Goal: Task Accomplishment & Management: Manage account settings

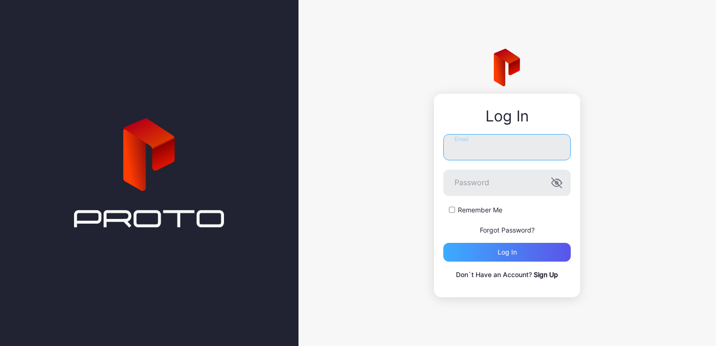
type input "**********"
click at [499, 245] on div "Log in" at bounding box center [506, 252] width 127 height 19
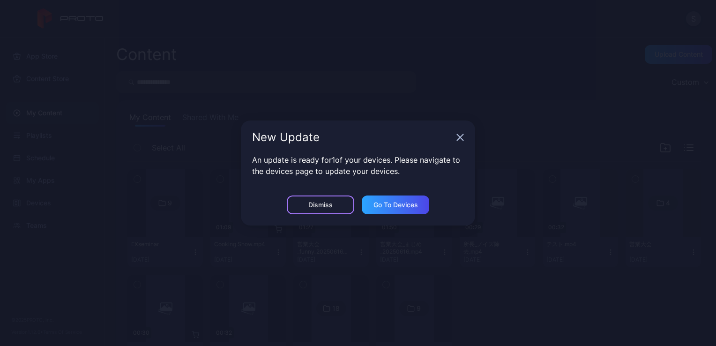
click at [312, 211] on div "Dismiss" at bounding box center [320, 204] width 67 height 19
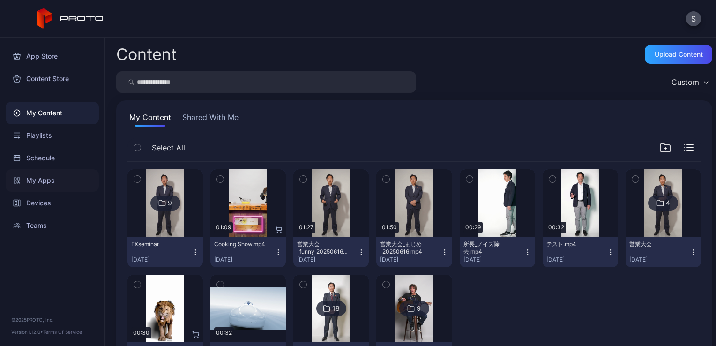
click at [50, 178] on div "My Apps" at bounding box center [52, 180] width 93 height 22
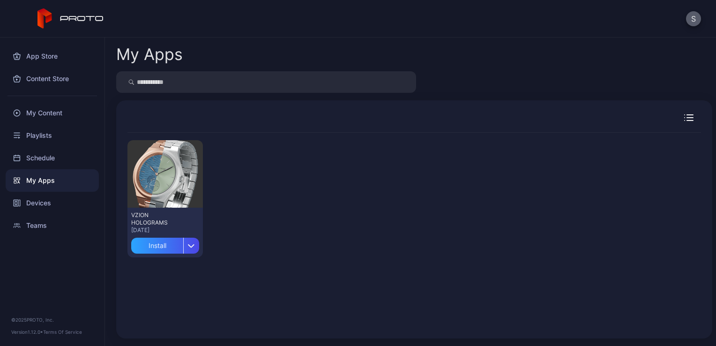
click at [695, 23] on button "S" at bounding box center [693, 18] width 15 height 15
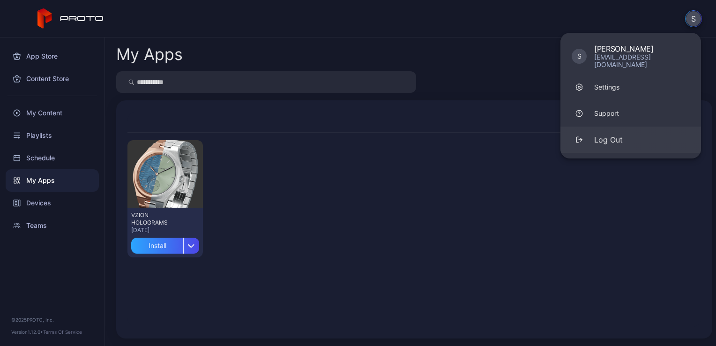
click at [605, 134] on div "Log Out" at bounding box center [608, 139] width 29 height 11
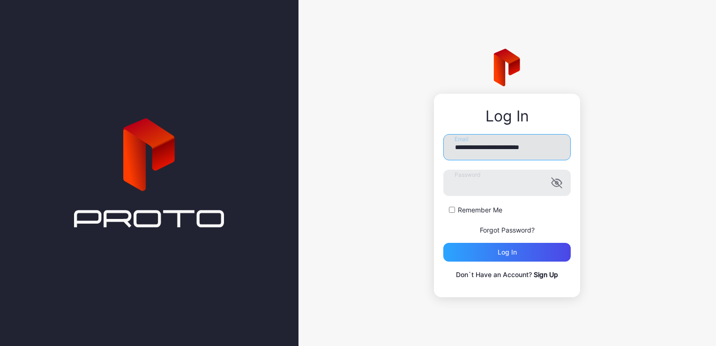
click at [505, 151] on input "**********" at bounding box center [506, 147] width 127 height 26
type input "**********"
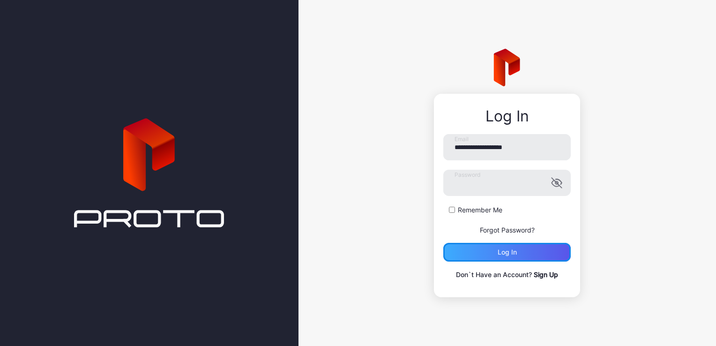
click at [500, 247] on div "Log in" at bounding box center [506, 252] width 127 height 19
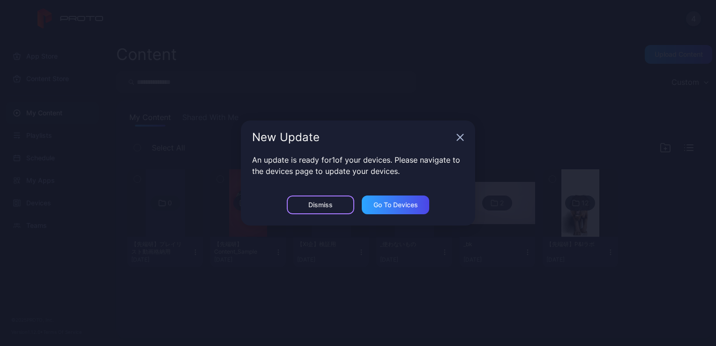
click at [320, 206] on div "Dismiss" at bounding box center [320, 204] width 24 height 7
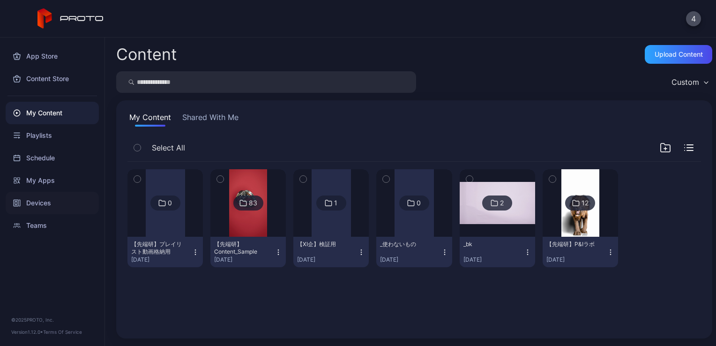
click at [65, 195] on div "Devices" at bounding box center [52, 203] width 93 height 22
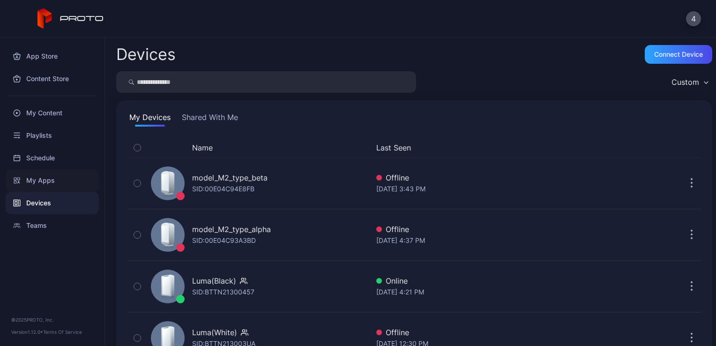
click at [29, 181] on div "My Apps" at bounding box center [52, 180] width 93 height 22
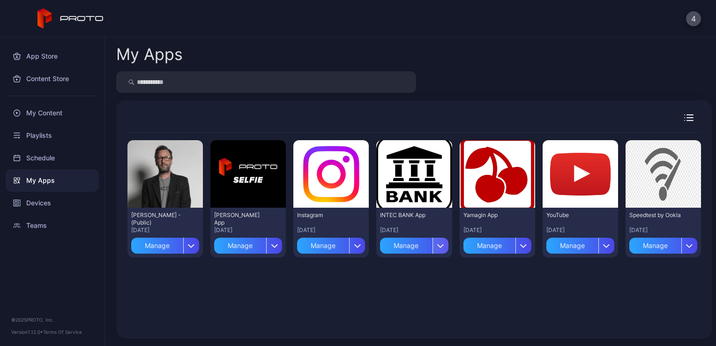
click at [436, 249] on div "button" at bounding box center [440, 245] width 16 height 16
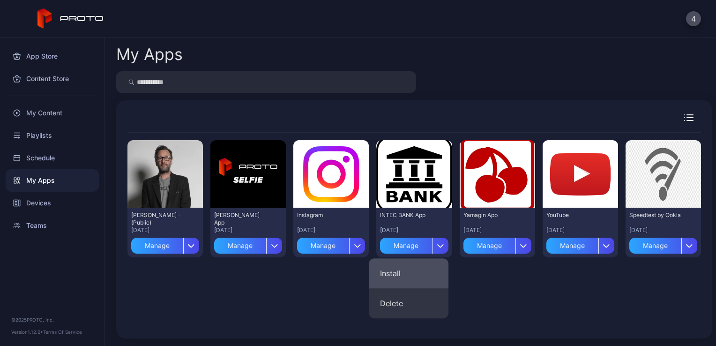
click at [412, 269] on button "Install" at bounding box center [409, 273] width 80 height 30
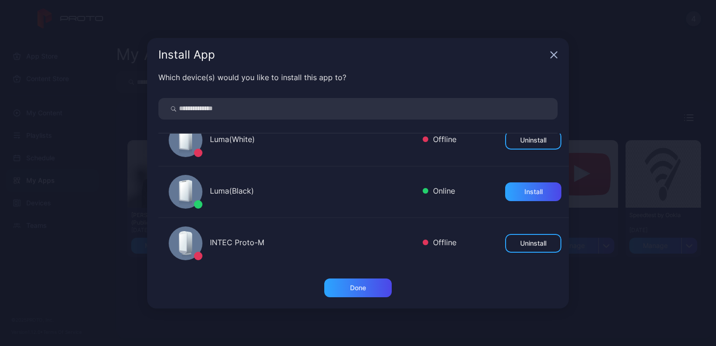
scroll to position [162, 0]
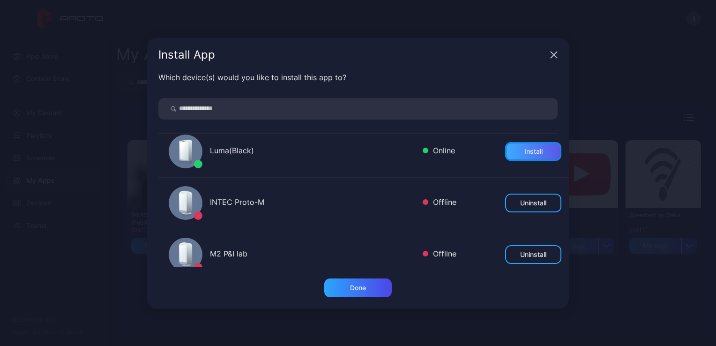
click at [505, 155] on div "Install" at bounding box center [533, 151] width 56 height 19
click at [379, 286] on div "Done" at bounding box center [357, 287] width 67 height 19
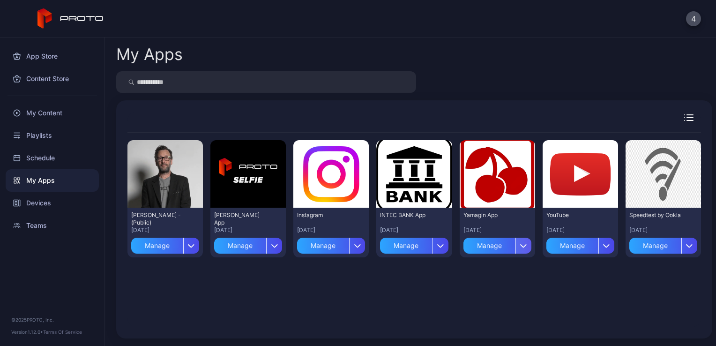
click at [518, 250] on div "button" at bounding box center [523, 245] width 16 height 16
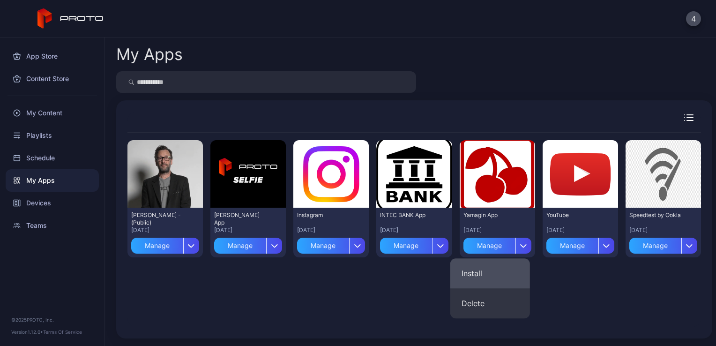
click at [492, 266] on button "Install" at bounding box center [490, 273] width 80 height 30
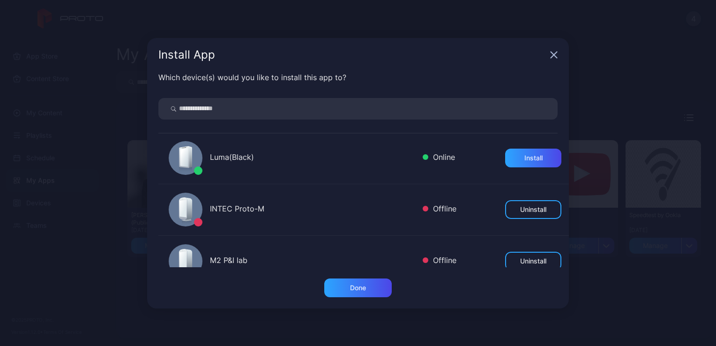
scroll to position [155, 0]
click at [526, 160] on div "Install" at bounding box center [533, 157] width 18 height 7
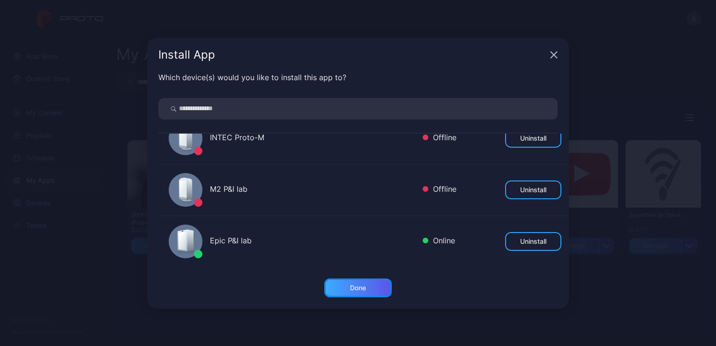
click at [349, 281] on div "Done" at bounding box center [357, 287] width 67 height 19
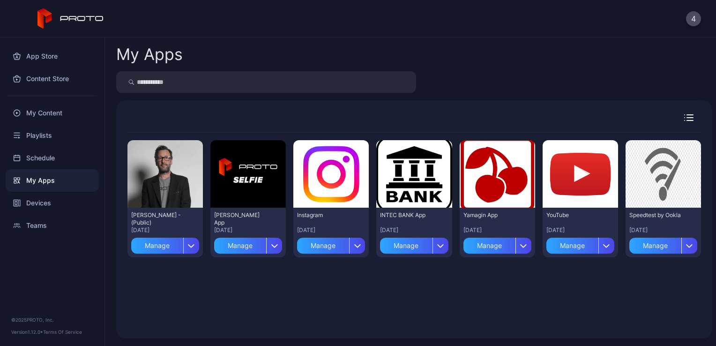
click at [419, 310] on div "Preview [PERSON_NAME] N Persona - (Public) [DATE] Manage Preview [PERSON_NAME] …" at bounding box center [413, 230] width 573 height 194
click at [58, 121] on div "My Content" at bounding box center [52, 113] width 93 height 22
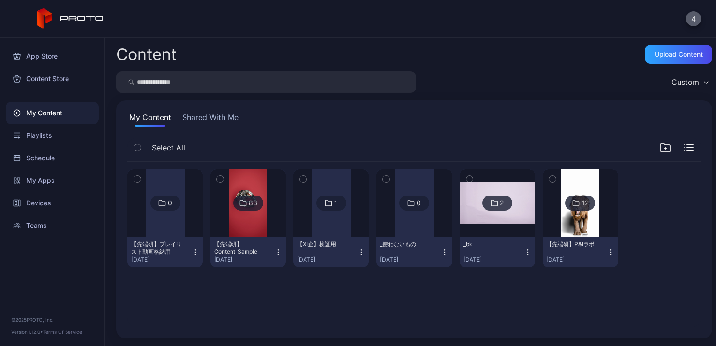
click at [692, 14] on button "4" at bounding box center [693, 18] width 15 height 15
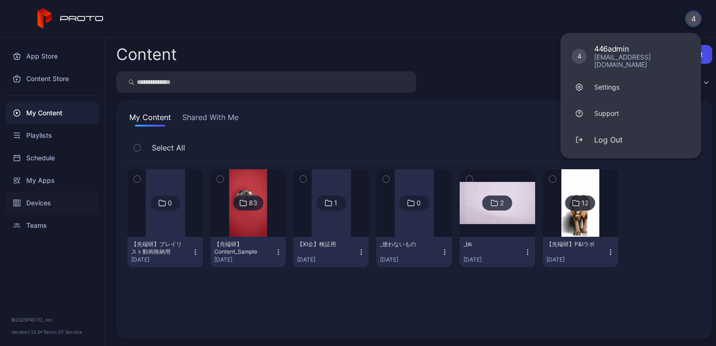
click at [46, 205] on div "Devices" at bounding box center [52, 203] width 93 height 22
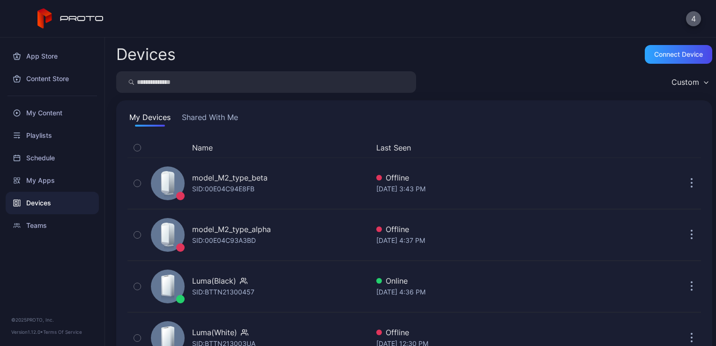
click at [695, 22] on button "4" at bounding box center [693, 18] width 15 height 15
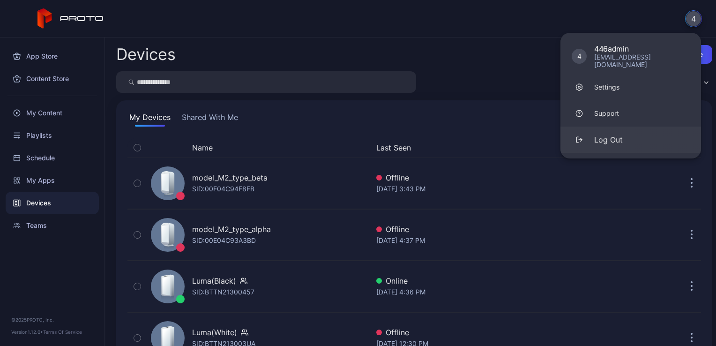
click at [622, 140] on button "Log Out" at bounding box center [630, 139] width 141 height 26
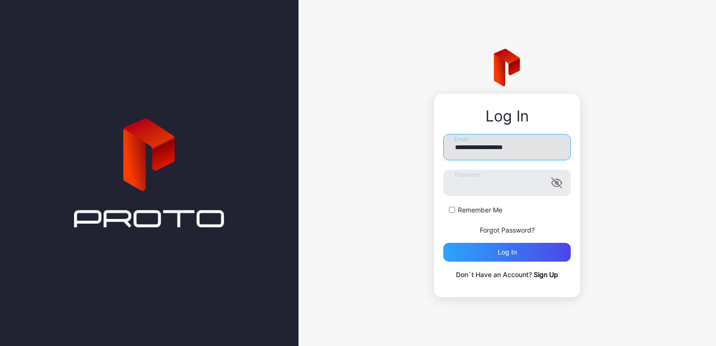
click at [560, 156] on input "**********" at bounding box center [506, 147] width 127 height 26
type input "**********"
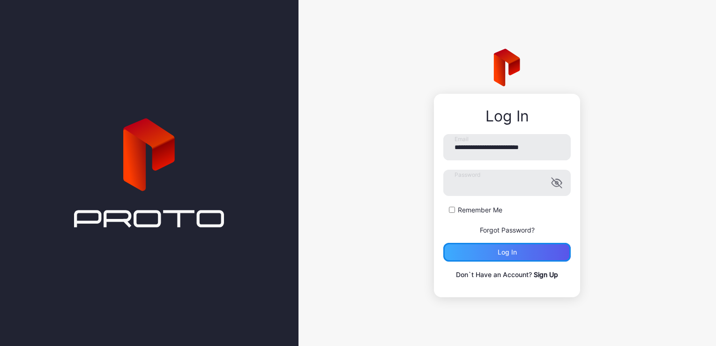
click at [517, 252] on div "Log in" at bounding box center [506, 252] width 127 height 19
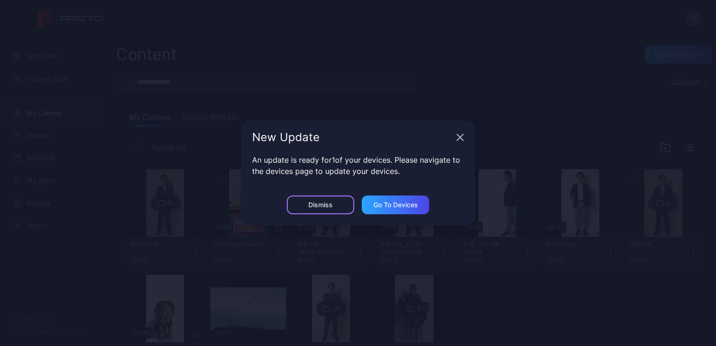
click at [326, 208] on div "Dismiss" at bounding box center [320, 204] width 24 height 7
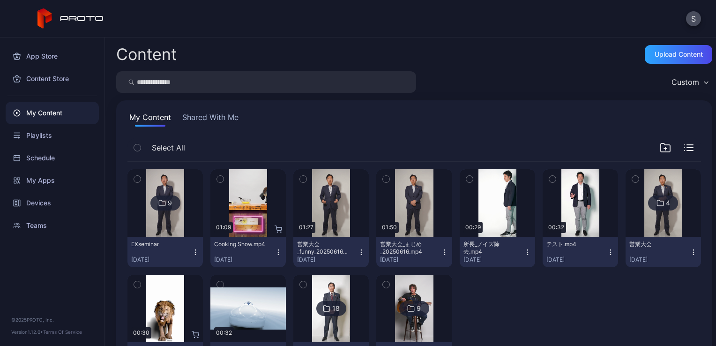
click at [296, 116] on div "My Content Shared With Me" at bounding box center [413, 118] width 573 height 15
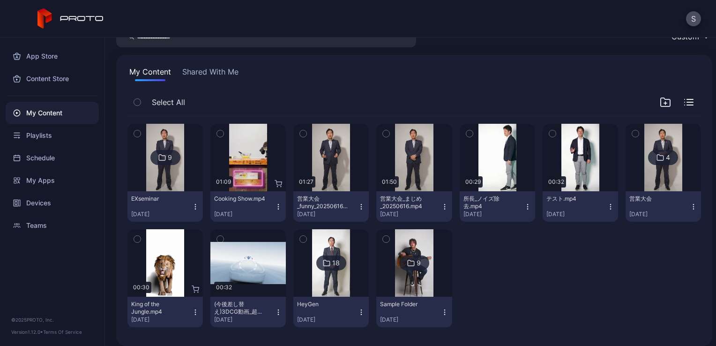
scroll to position [52, 0]
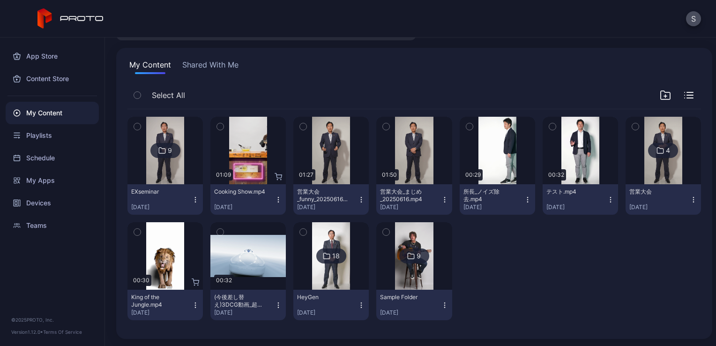
click at [481, 267] on div at bounding box center [496, 271] width 75 height 98
click at [163, 170] on img at bounding box center [165, 150] width 38 height 67
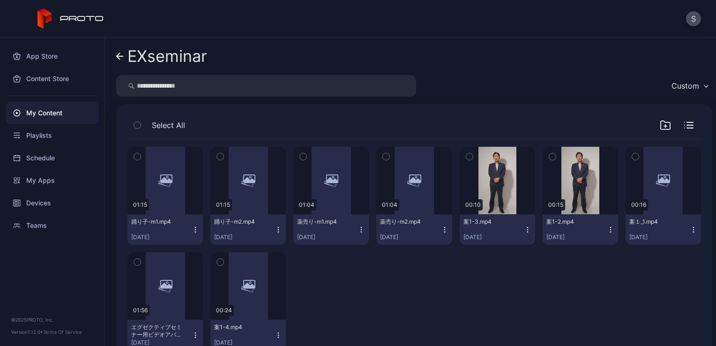
click at [371, 281] on div "Preview 01:15 踊り子-m1.mp4 [DATE] Preview 01:15 踊り子-m2.mp4 [DATE] Preview 01:04 薬…" at bounding box center [413, 248] width 573 height 218
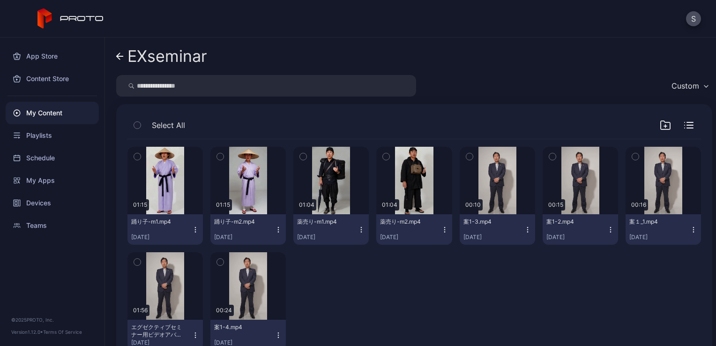
click at [660, 126] on icon "button" at bounding box center [664, 125] width 9 height 8
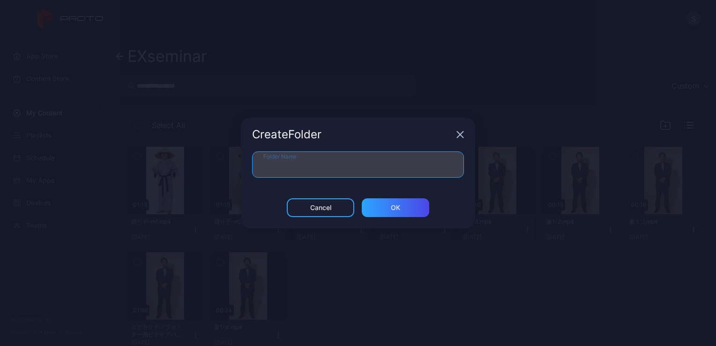
click at [355, 164] on input "Folder Name" at bounding box center [358, 164] width 212 height 26
type input "*"
type input "******"
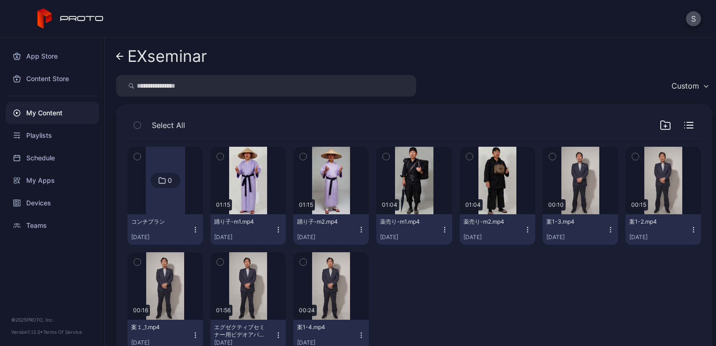
click at [174, 57] on div "EXseminar" at bounding box center [167, 56] width 80 height 18
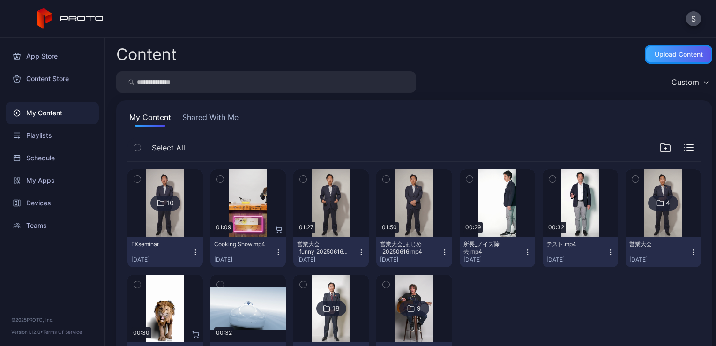
click at [678, 56] on div "Upload Content" at bounding box center [678, 54] width 48 height 7
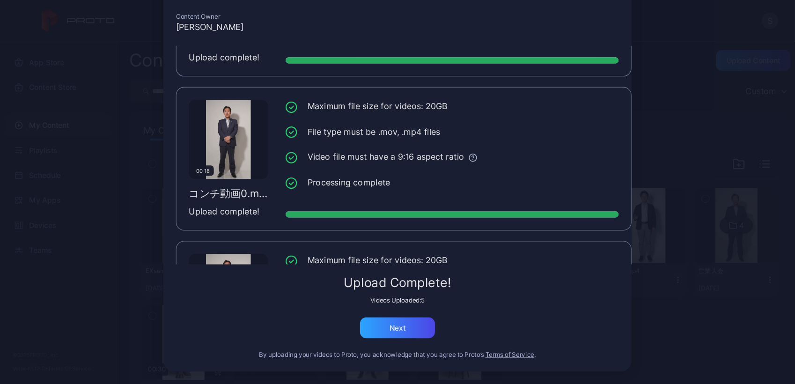
scroll to position [257, 0]
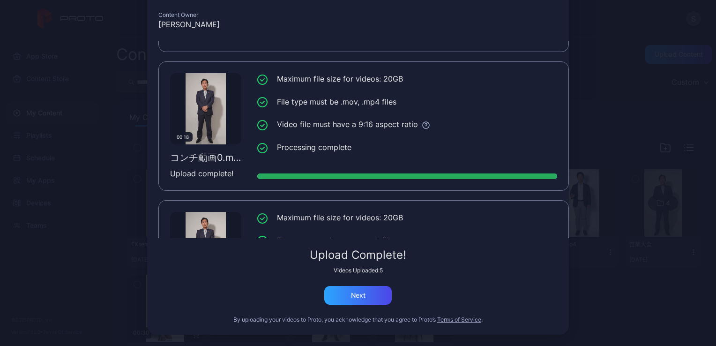
click at [319, 201] on div "00:19 コンチ動画4.mp4 Upload complete! Maximum file size for videos: 20GB File type …" at bounding box center [363, 139] width 410 height 197
click at [348, 300] on div "Next" at bounding box center [357, 295] width 67 height 19
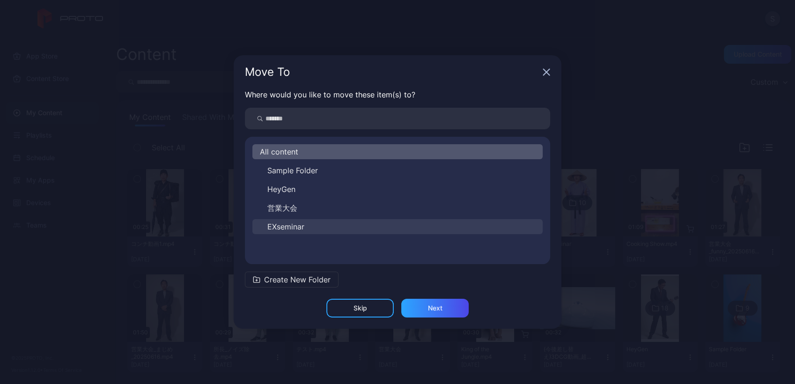
click at [294, 233] on button "EXseminar" at bounding box center [397, 226] width 290 height 15
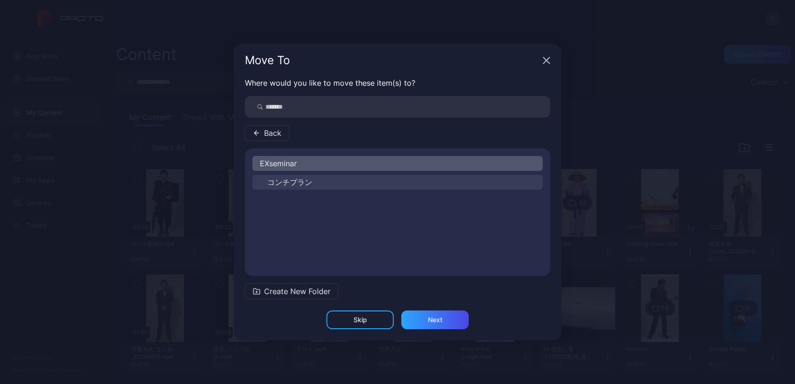
click at [295, 185] on span "コンチプラン" at bounding box center [289, 182] width 45 height 11
click at [295, 185] on div "EXseminar コンチプラン" at bounding box center [397, 212] width 305 height 112
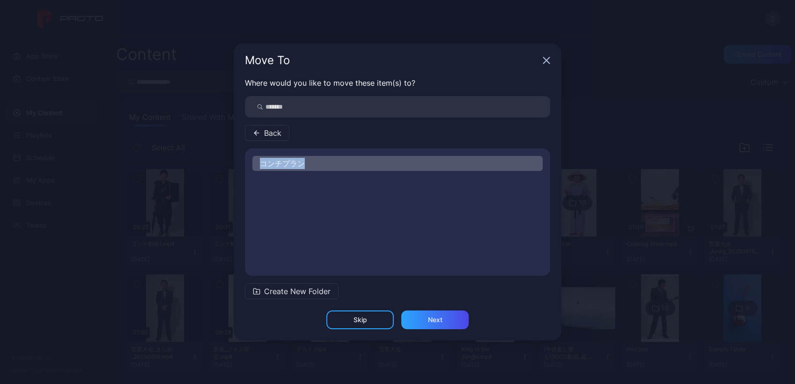
drag, startPoint x: 295, startPoint y: 185, endPoint x: 390, endPoint y: 232, distance: 106.6
click at [391, 233] on div "コンチプラン" at bounding box center [397, 212] width 305 height 112
click at [323, 157] on div "コンチプラン" at bounding box center [397, 163] width 290 height 15
click at [322, 167] on div "コンチプラン" at bounding box center [397, 163] width 290 height 15
click at [317, 202] on div "コンチプラン" at bounding box center [397, 212] width 305 height 112
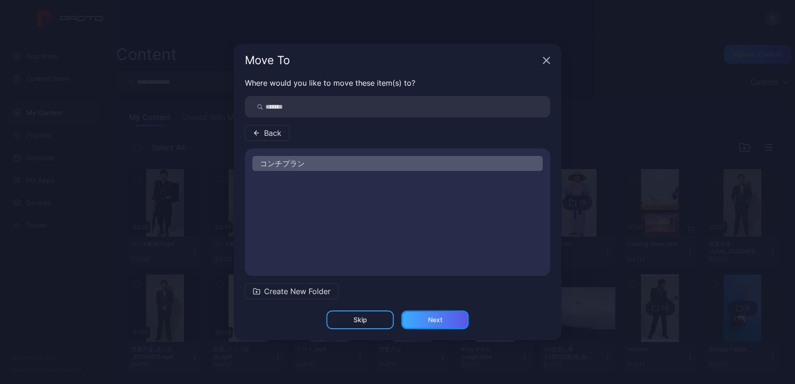
click at [424, 317] on div "Next" at bounding box center [434, 320] width 67 height 19
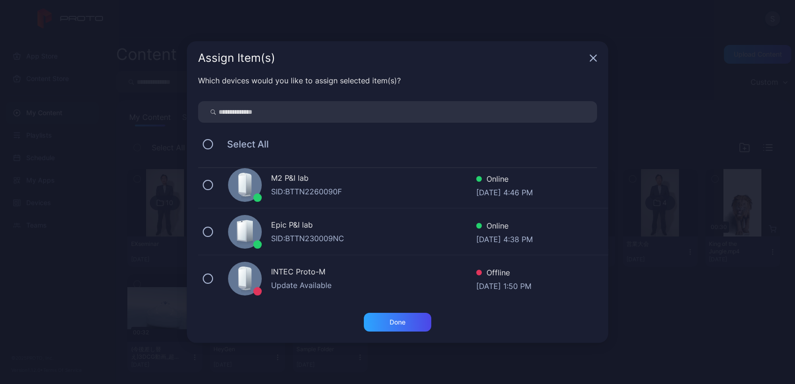
scroll to position [0, 0]
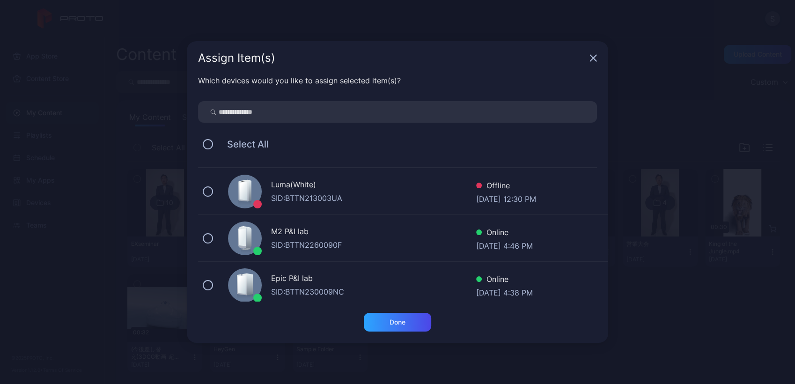
click at [330, 196] on div "SID: BTTN213003UA" at bounding box center [373, 197] width 205 height 11
click at [405, 320] on div "Done" at bounding box center [398, 321] width 16 height 7
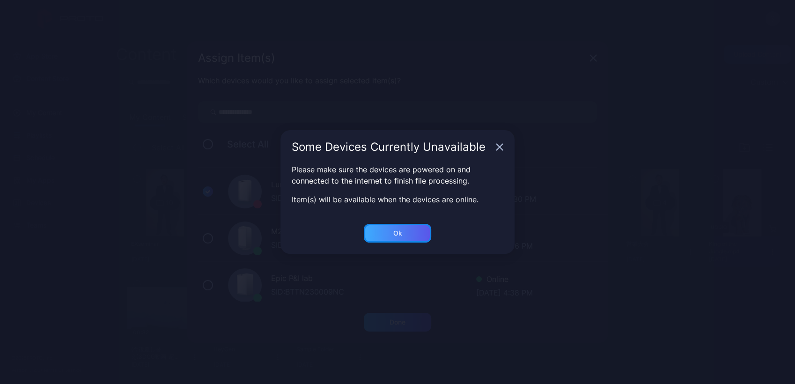
click at [390, 313] on div "Ok" at bounding box center [397, 322] width 67 height 19
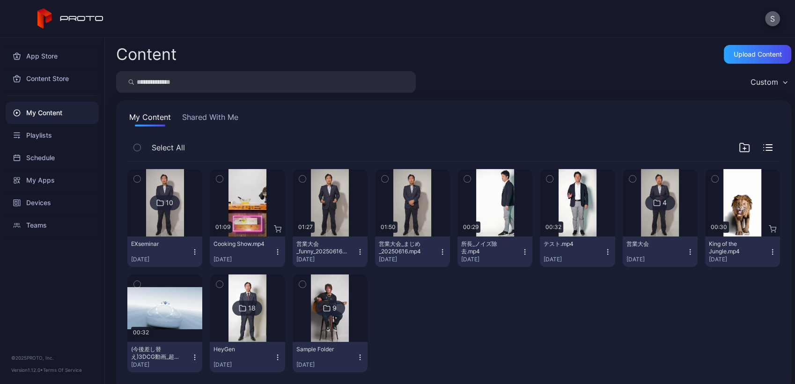
click at [715, 17] on button "S" at bounding box center [772, 18] width 15 height 15
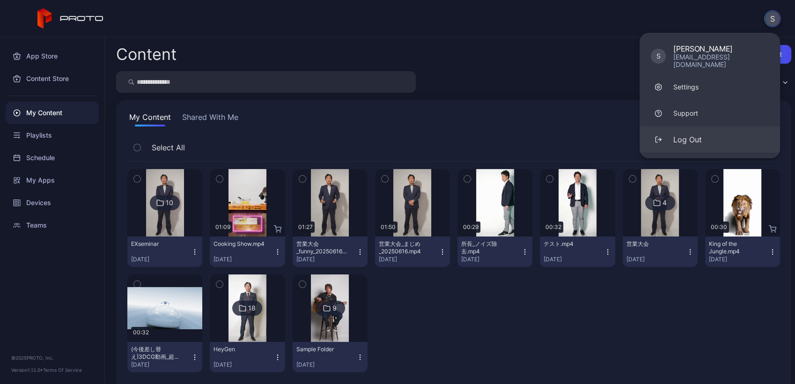
click at [676, 126] on button "Log Out" at bounding box center [710, 139] width 141 height 26
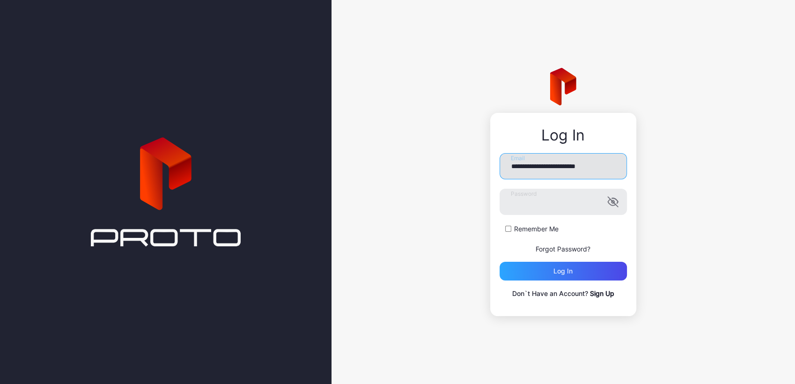
click at [584, 169] on input "**********" at bounding box center [563, 166] width 127 height 26
type input "**********"
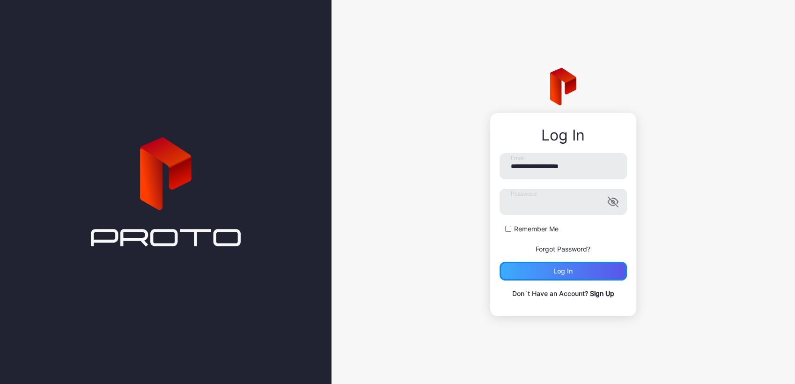
click at [581, 272] on div "Log in" at bounding box center [563, 271] width 127 height 19
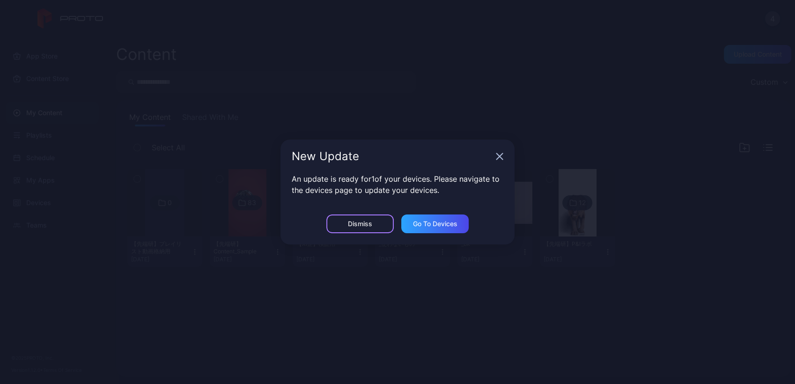
click at [343, 226] on div "Dismiss" at bounding box center [359, 224] width 67 height 19
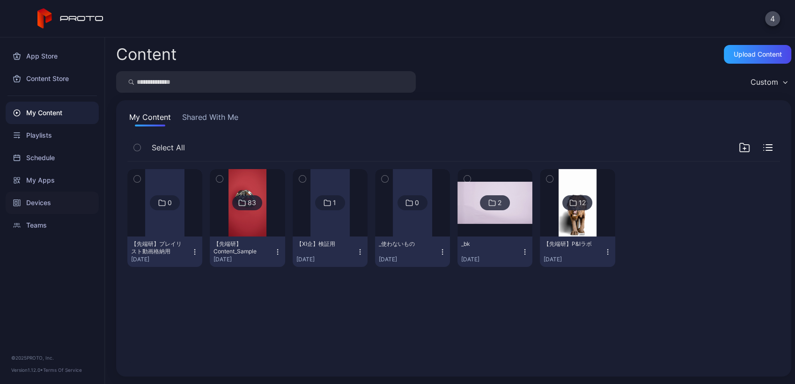
click at [36, 201] on div "Devices" at bounding box center [52, 203] width 93 height 22
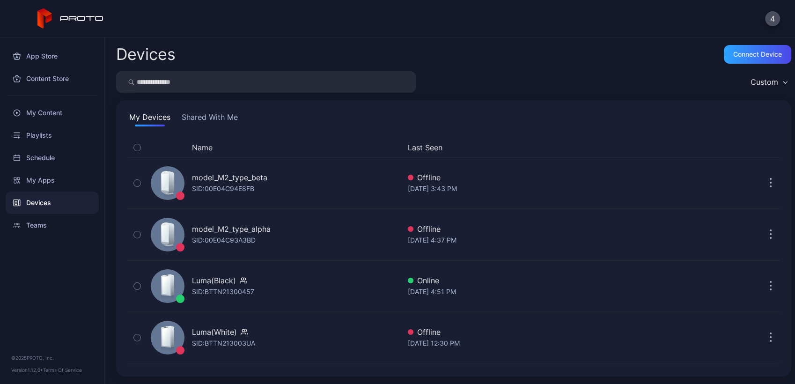
click at [206, 121] on button "Shared With Me" at bounding box center [210, 118] width 60 height 15
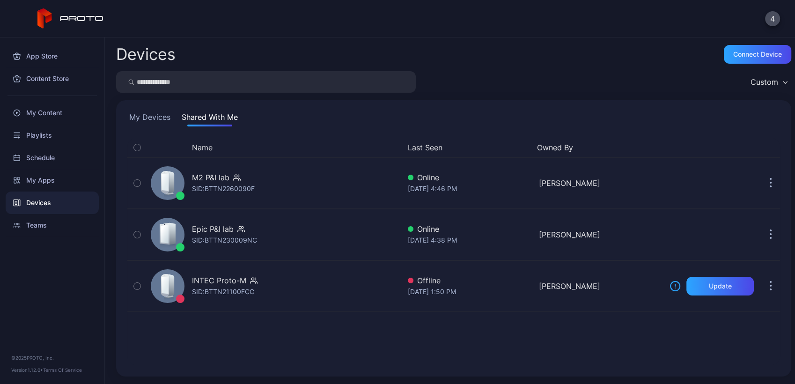
click at [161, 119] on button "My Devices" at bounding box center [149, 118] width 45 height 15
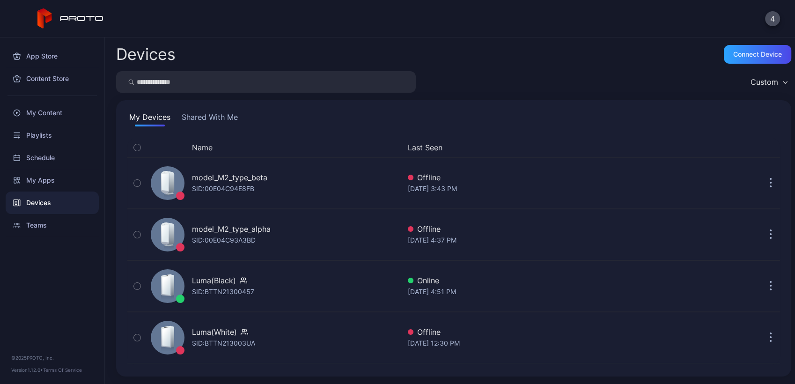
click at [301, 28] on div "4" at bounding box center [397, 18] width 795 height 37
click at [715, 21] on button "4" at bounding box center [772, 18] width 15 height 15
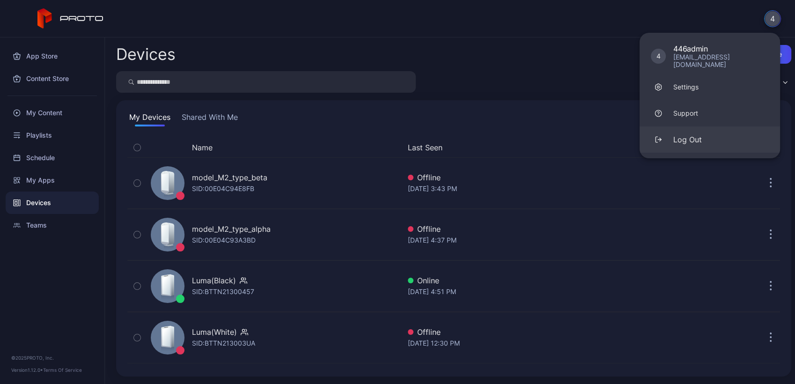
click at [715, 137] on button "Log Out" at bounding box center [710, 139] width 141 height 26
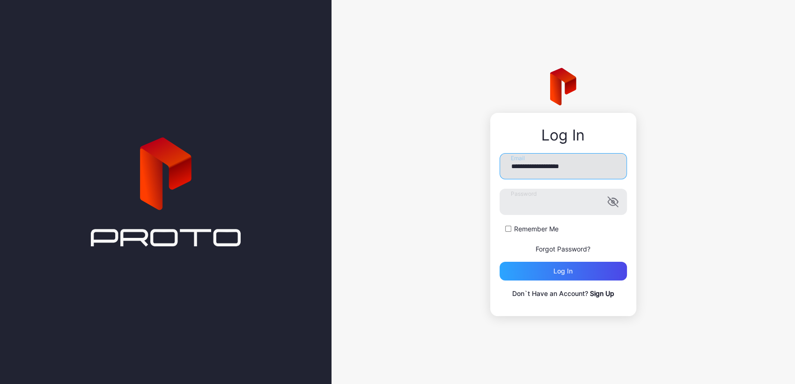
click at [590, 154] on input "**********" at bounding box center [563, 166] width 127 height 26
type input "**********"
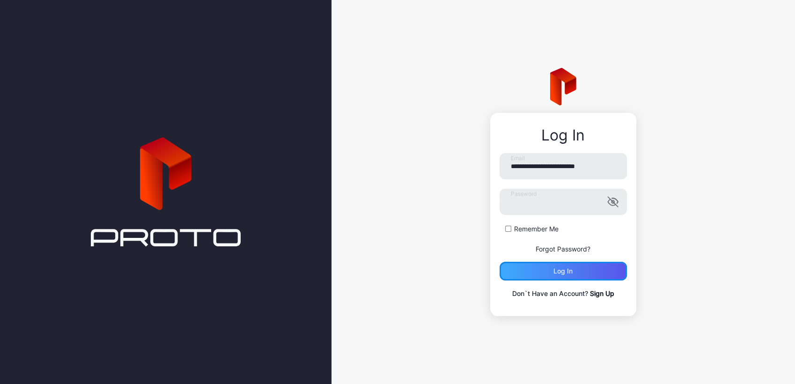
click at [578, 273] on div "Log in" at bounding box center [563, 271] width 127 height 19
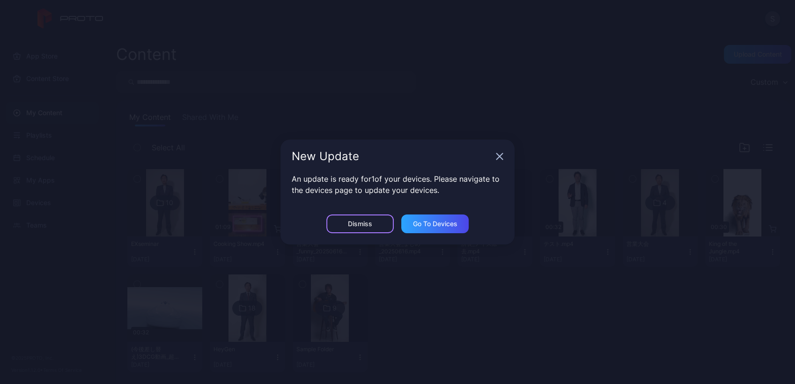
click at [348, 225] on div "Dismiss" at bounding box center [360, 223] width 24 height 7
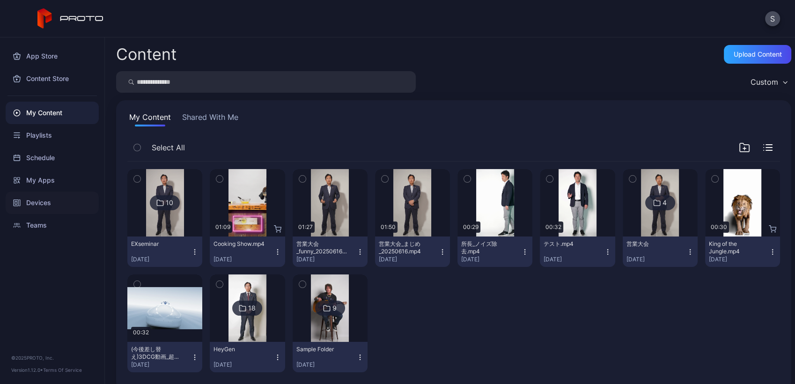
click at [68, 203] on div "Devices" at bounding box center [52, 203] width 93 height 22
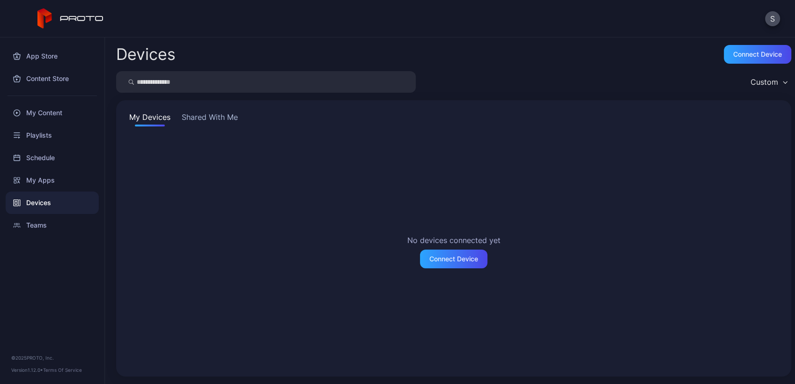
click at [221, 115] on button "Shared With Me" at bounding box center [210, 118] width 60 height 15
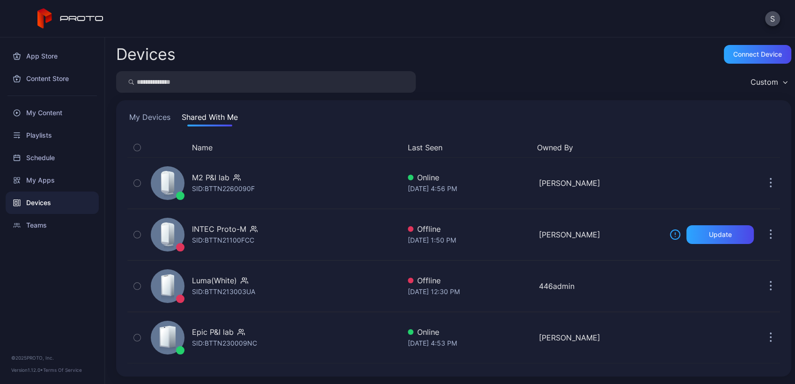
click at [148, 114] on button "My Devices" at bounding box center [149, 118] width 45 height 15
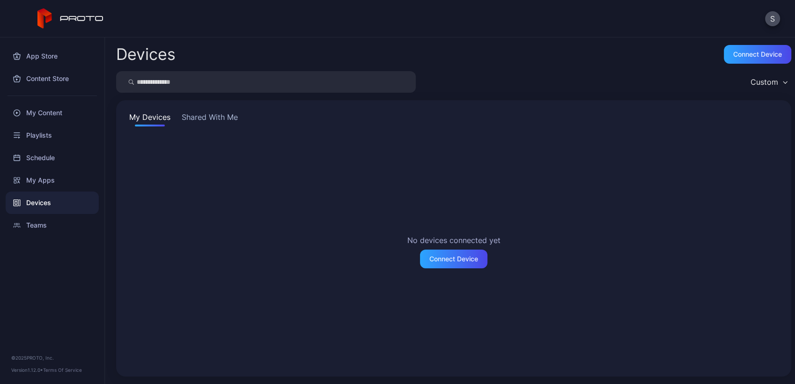
click at [215, 114] on button "Shared With Me" at bounding box center [210, 118] width 60 height 15
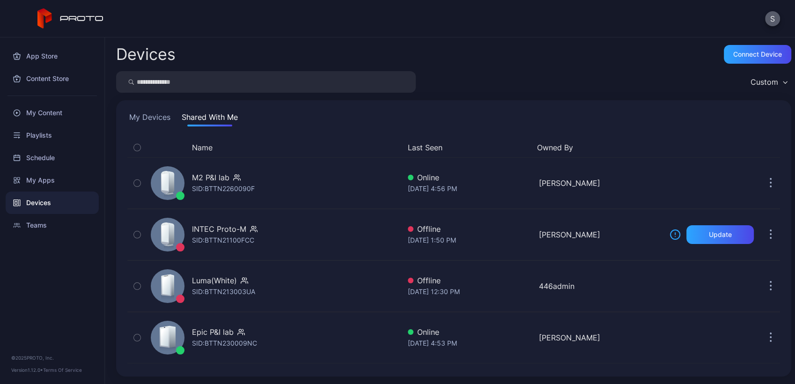
click at [715, 17] on button "S" at bounding box center [772, 18] width 15 height 15
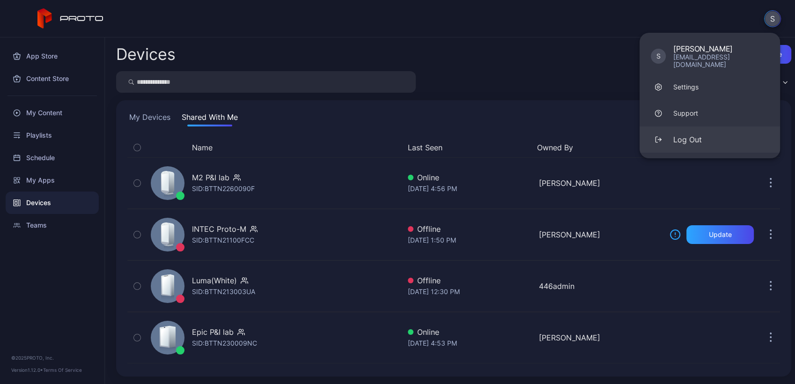
click at [698, 134] on div "Log Out" at bounding box center [687, 139] width 29 height 11
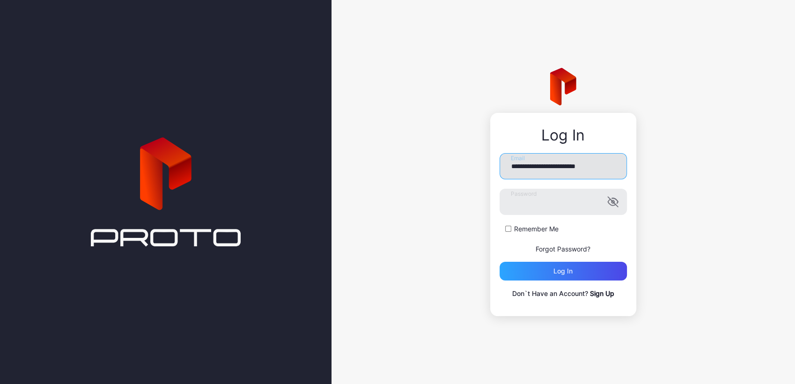
click at [546, 170] on input "**********" at bounding box center [563, 166] width 127 height 26
type input "**********"
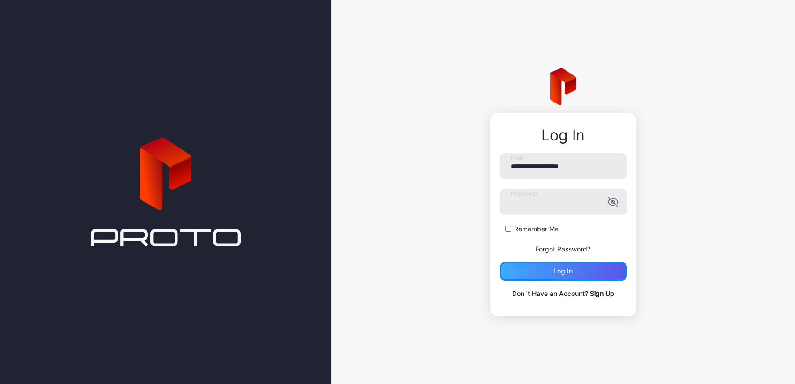
click at [541, 277] on div "Log in" at bounding box center [563, 271] width 127 height 19
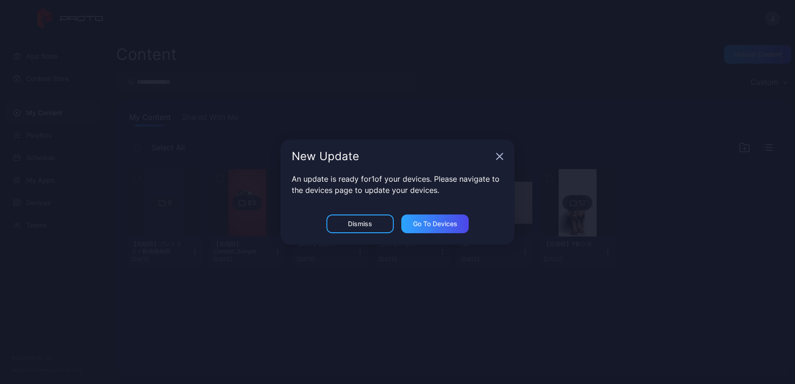
click at [51, 200] on div "New Update An update is ready for 1 of your devices. Please navigate to the dev…" at bounding box center [397, 192] width 795 height 384
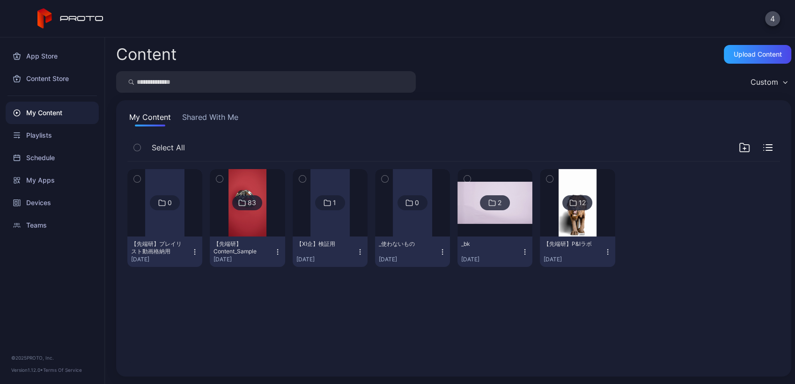
click at [51, 200] on div "Devices" at bounding box center [52, 203] width 93 height 22
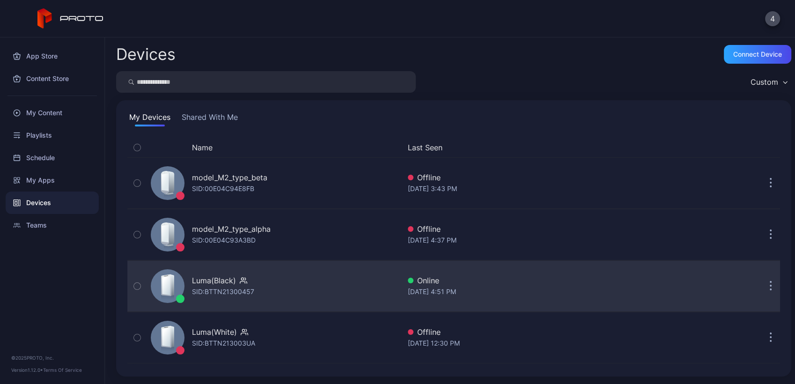
click at [210, 287] on div "SID: BTTN21300457" at bounding box center [223, 291] width 62 height 11
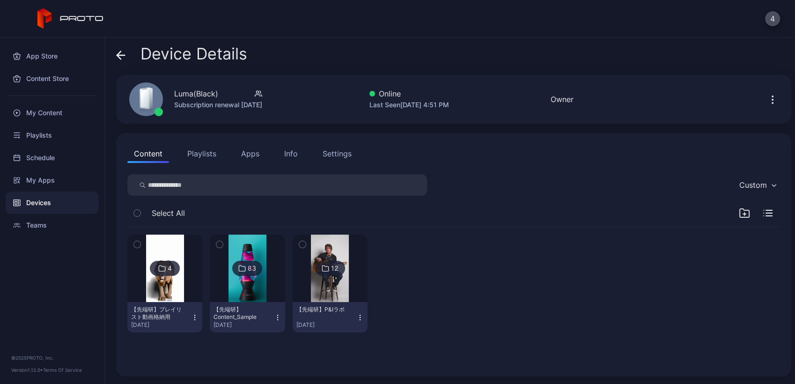
click at [322, 289] on img at bounding box center [330, 268] width 38 height 67
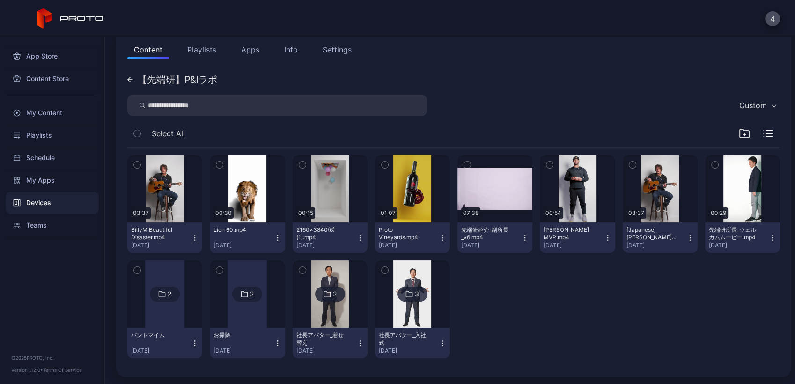
scroll to position [102, 0]
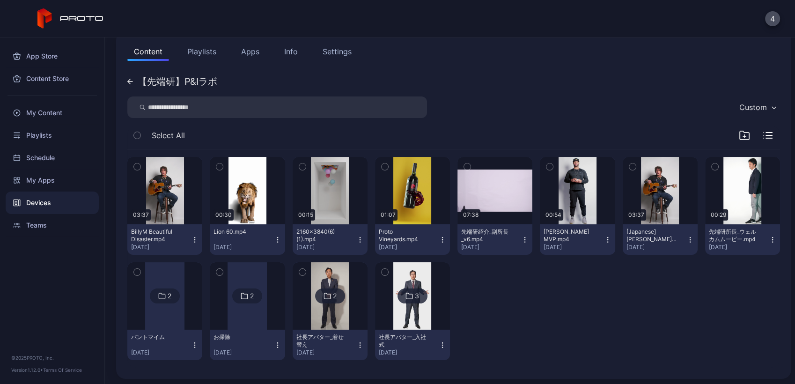
click at [59, 200] on div "Devices" at bounding box center [52, 203] width 93 height 22
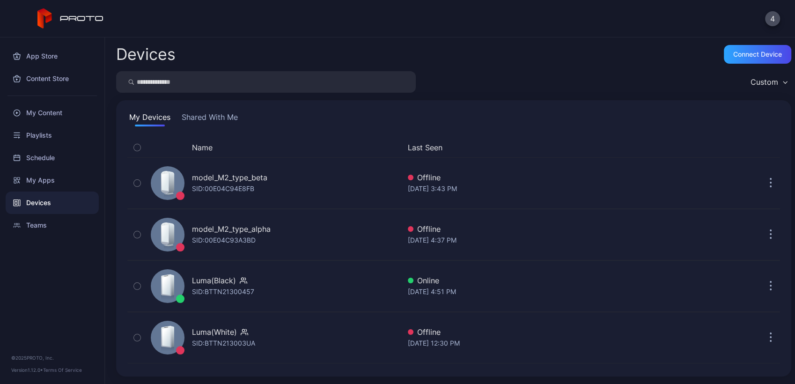
click at [205, 114] on button "Shared With Me" at bounding box center [210, 118] width 60 height 15
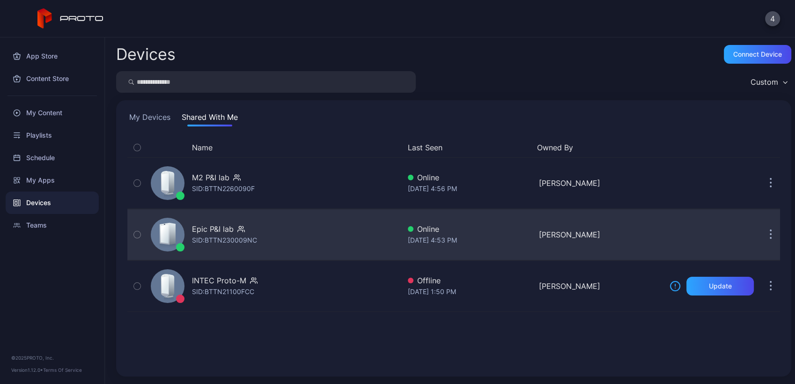
click at [215, 240] on div "SID: BTTN230009NC" at bounding box center [224, 240] width 65 height 11
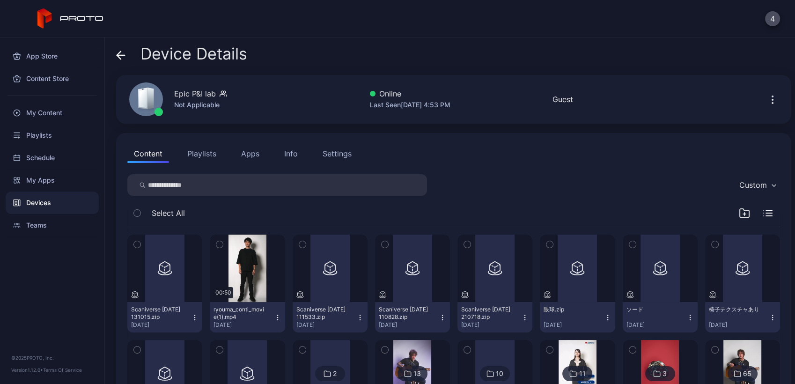
scroll to position [87, 0]
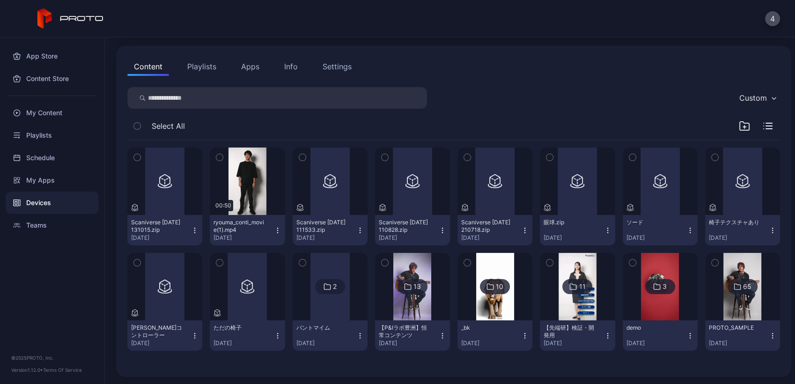
click at [379, 301] on div at bounding box center [412, 286] width 67 height 67
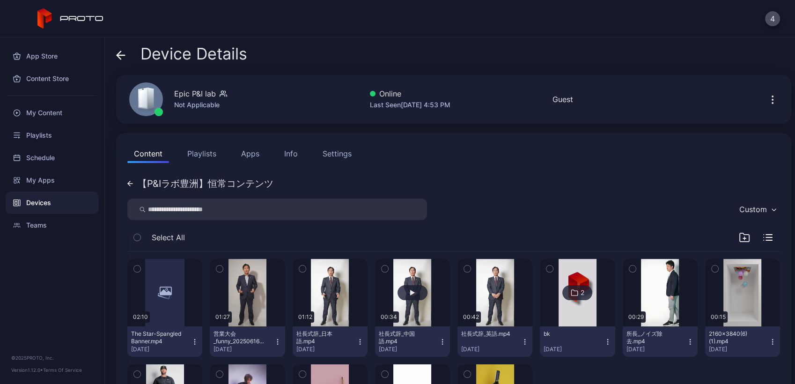
scroll to position [104, 0]
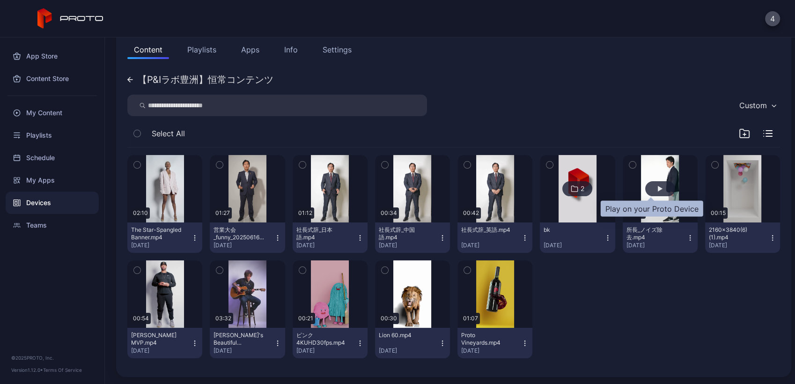
click at [645, 188] on div "button" at bounding box center [660, 188] width 30 height 15
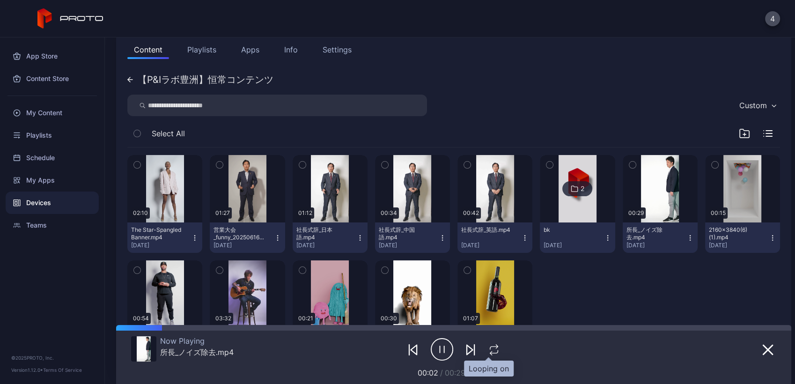
click at [488, 345] on icon "button" at bounding box center [494, 349] width 12 height 11
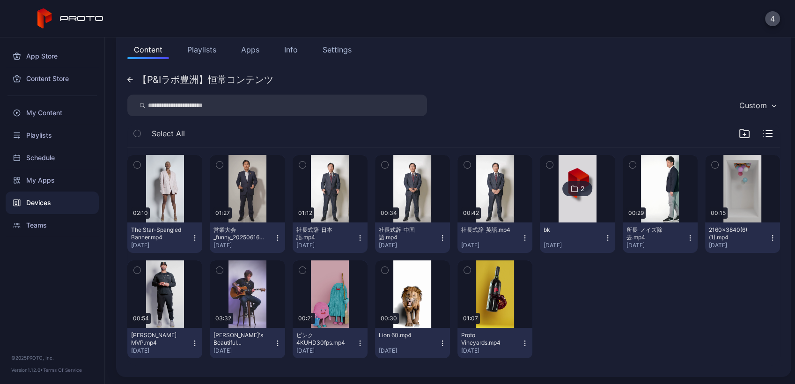
click at [35, 202] on div "Devices" at bounding box center [52, 203] width 93 height 22
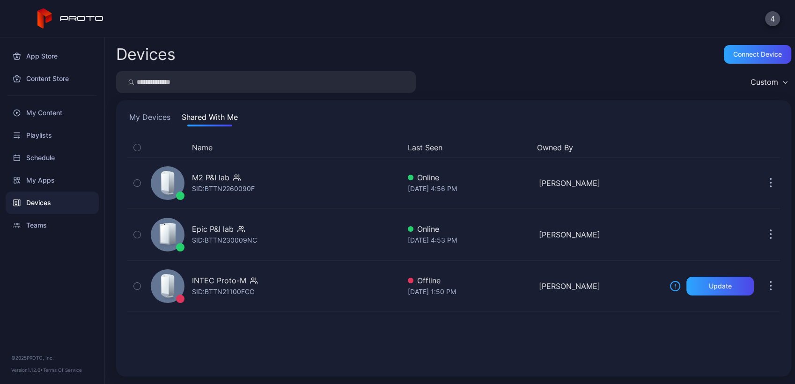
click at [153, 111] on button "My Devices" at bounding box center [149, 118] width 45 height 15
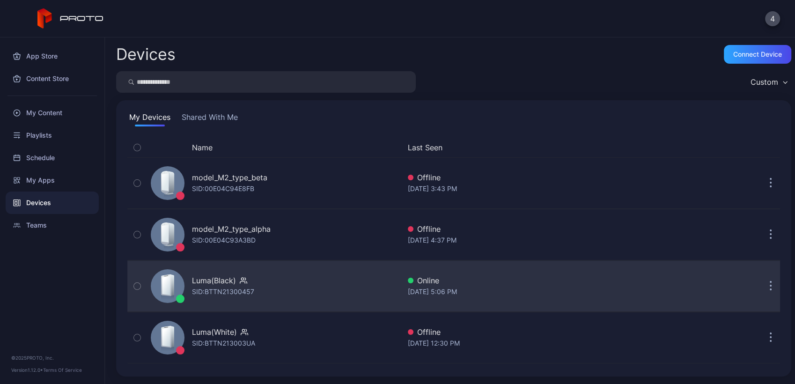
click at [715, 286] on icon "button" at bounding box center [771, 286] width 2 height 11
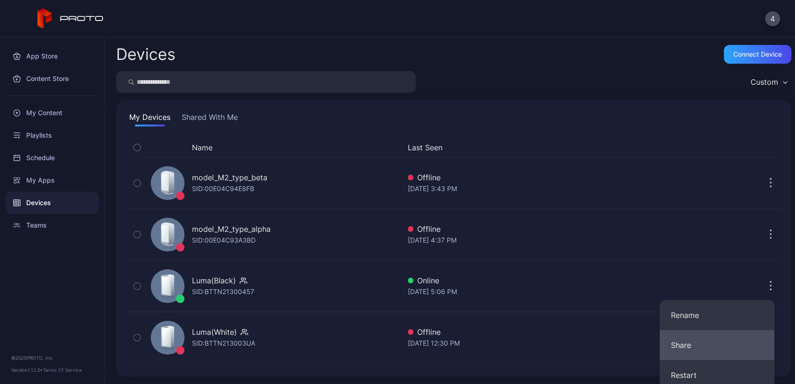
click at [689, 345] on button "Share" at bounding box center [717, 345] width 115 height 30
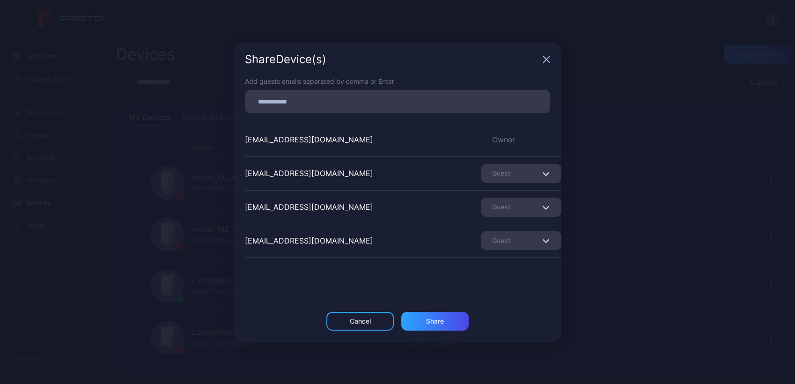
click at [542, 60] on div "Share Device (s)" at bounding box center [398, 60] width 328 height 34
click at [546, 61] on icon "button" at bounding box center [546, 59] width 7 height 7
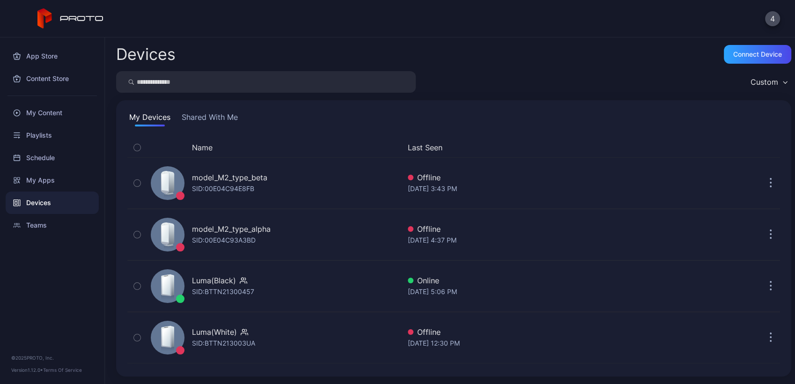
click at [64, 211] on div "Devices" at bounding box center [52, 203] width 93 height 22
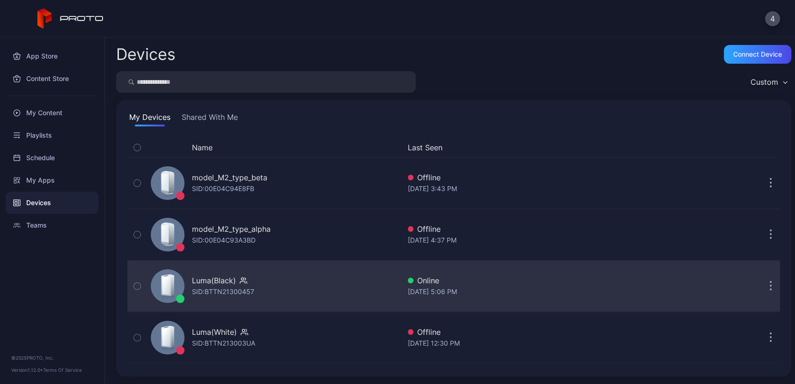
click at [206, 279] on div "Luma(Black)" at bounding box center [214, 280] width 44 height 11
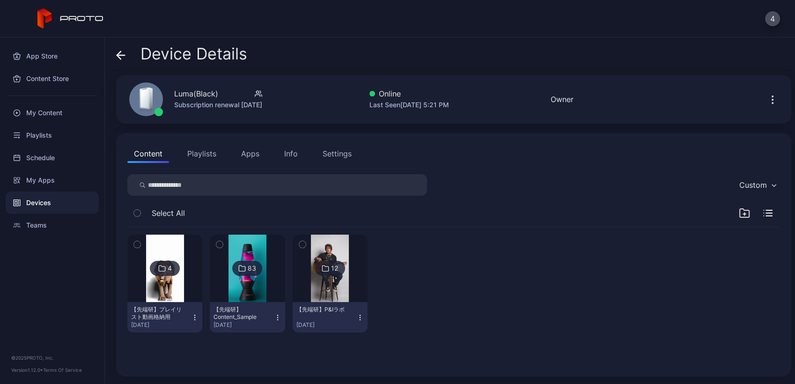
click at [323, 284] on img at bounding box center [330, 268] width 38 height 67
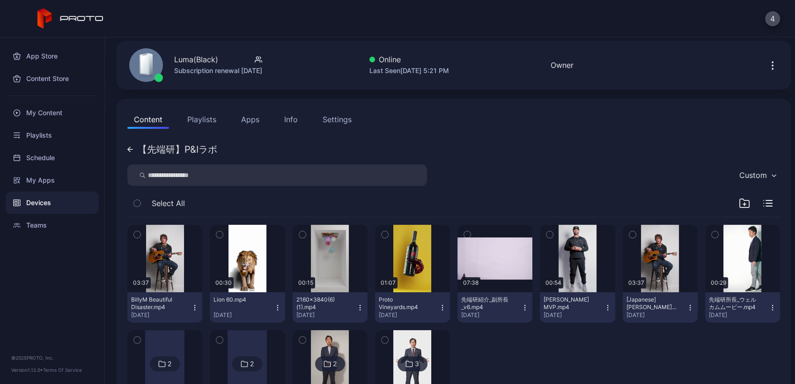
scroll to position [31, 0]
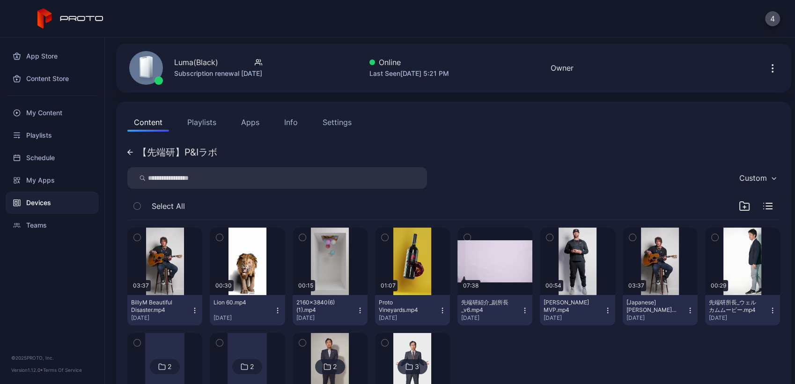
click at [62, 208] on div "Devices" at bounding box center [52, 203] width 93 height 22
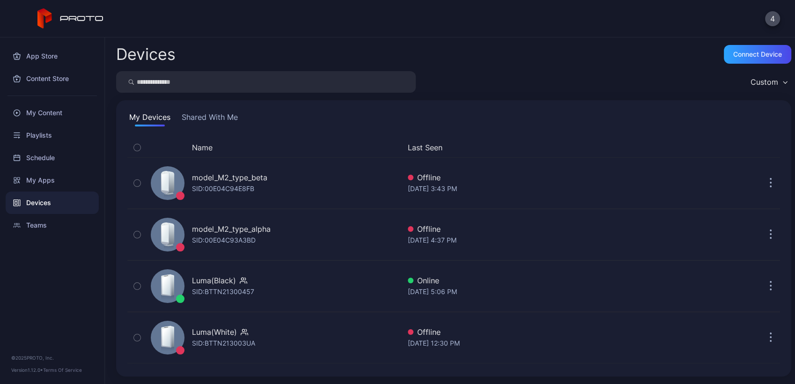
click at [215, 113] on button "Shared With Me" at bounding box center [210, 118] width 60 height 15
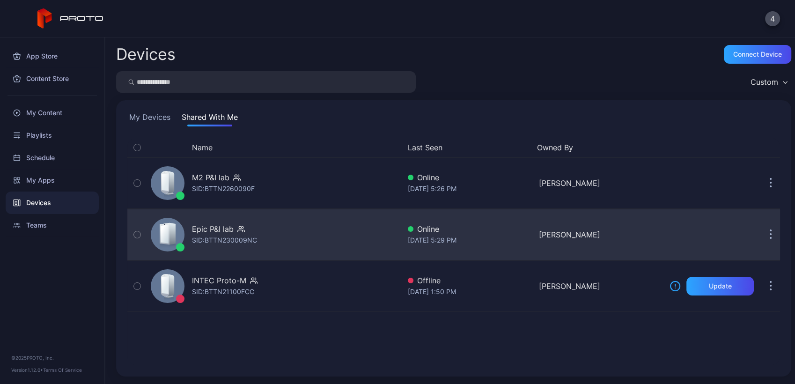
click at [258, 222] on div "Epic P&I lab SID: BTTN230009NC" at bounding box center [273, 234] width 253 height 47
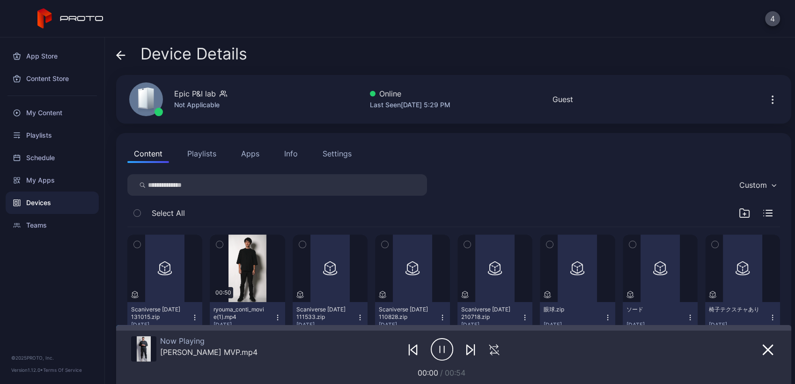
scroll to position [146, 0]
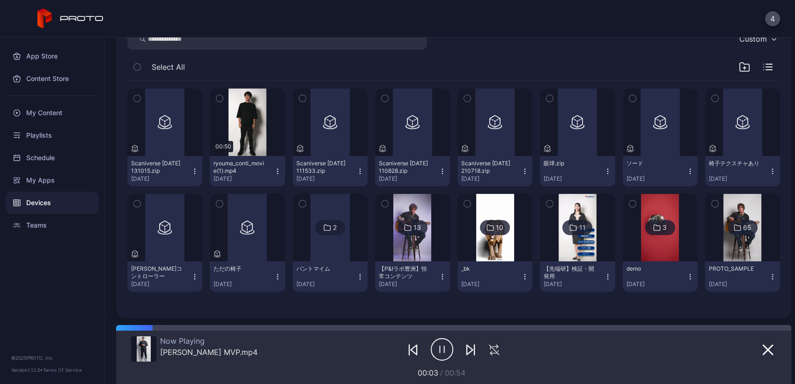
click at [401, 244] on img at bounding box center [412, 227] width 38 height 67
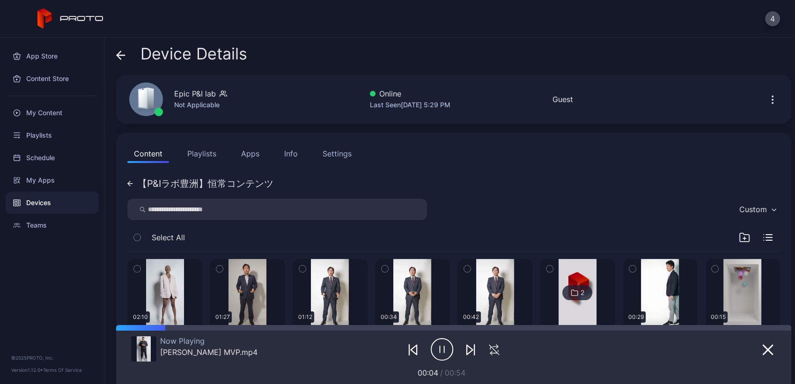
scroll to position [163, 0]
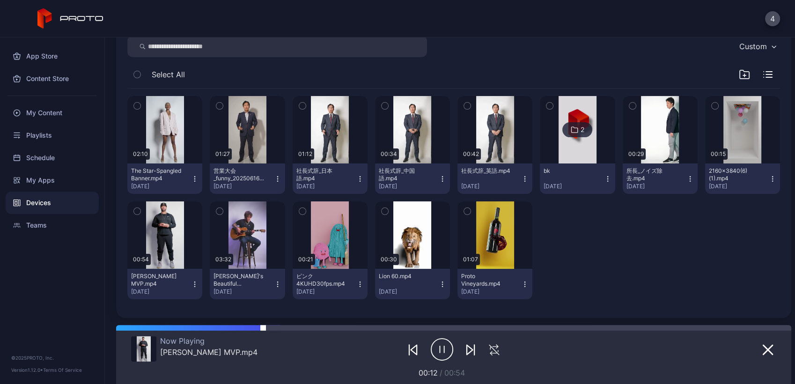
click at [469, 326] on div at bounding box center [453, 328] width 675 height 6
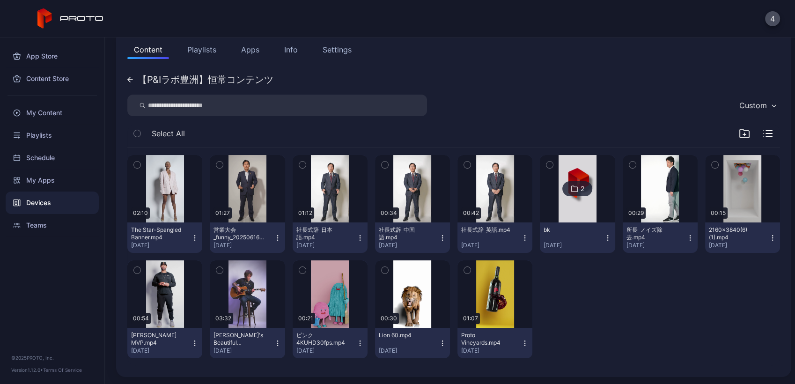
click at [586, 301] on div at bounding box center [577, 309] width 75 height 98
